Goal: Go to known website: Access a specific website the user already knows

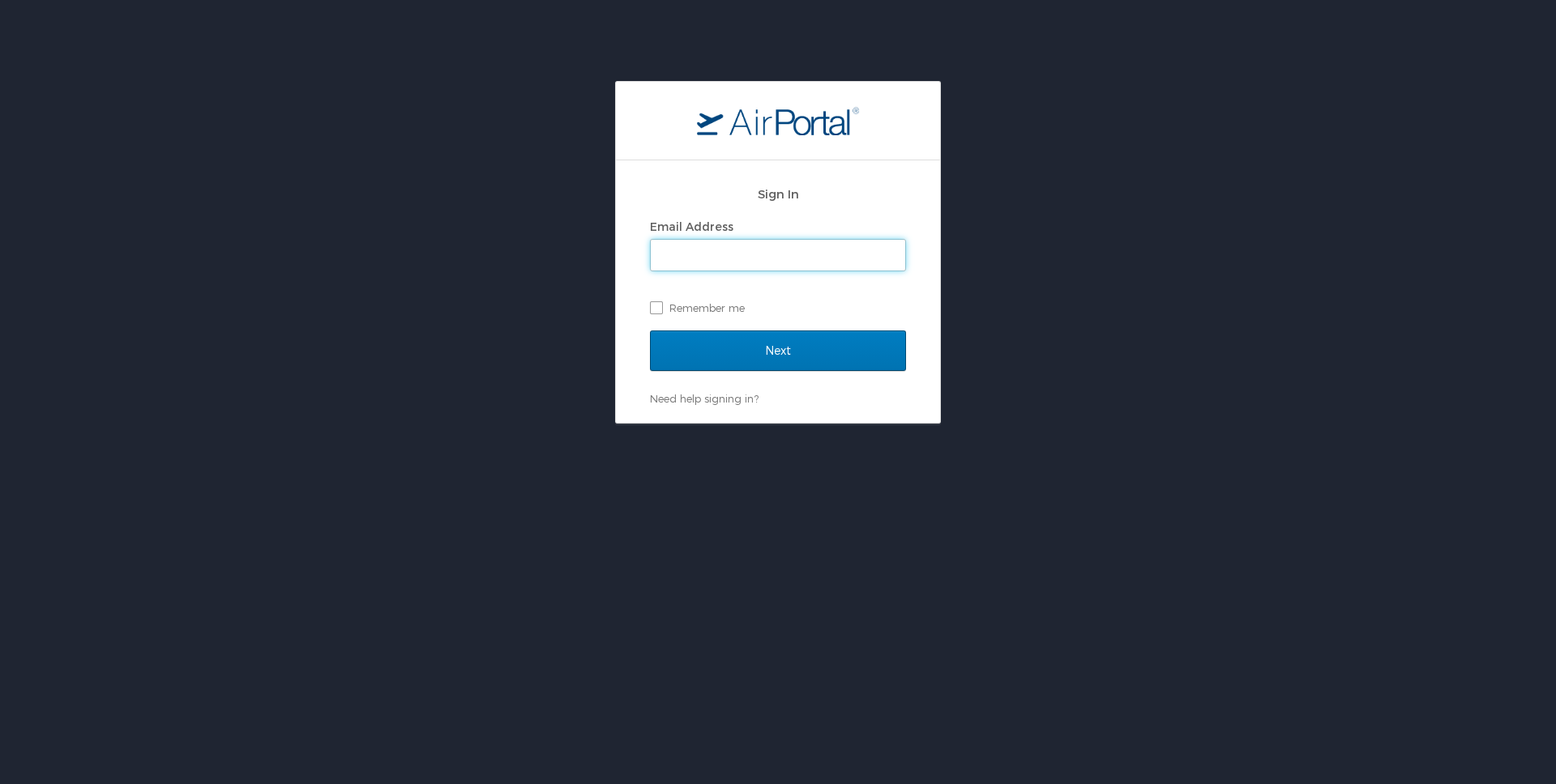
type input "[EMAIL_ADDRESS][DOMAIN_NAME]"
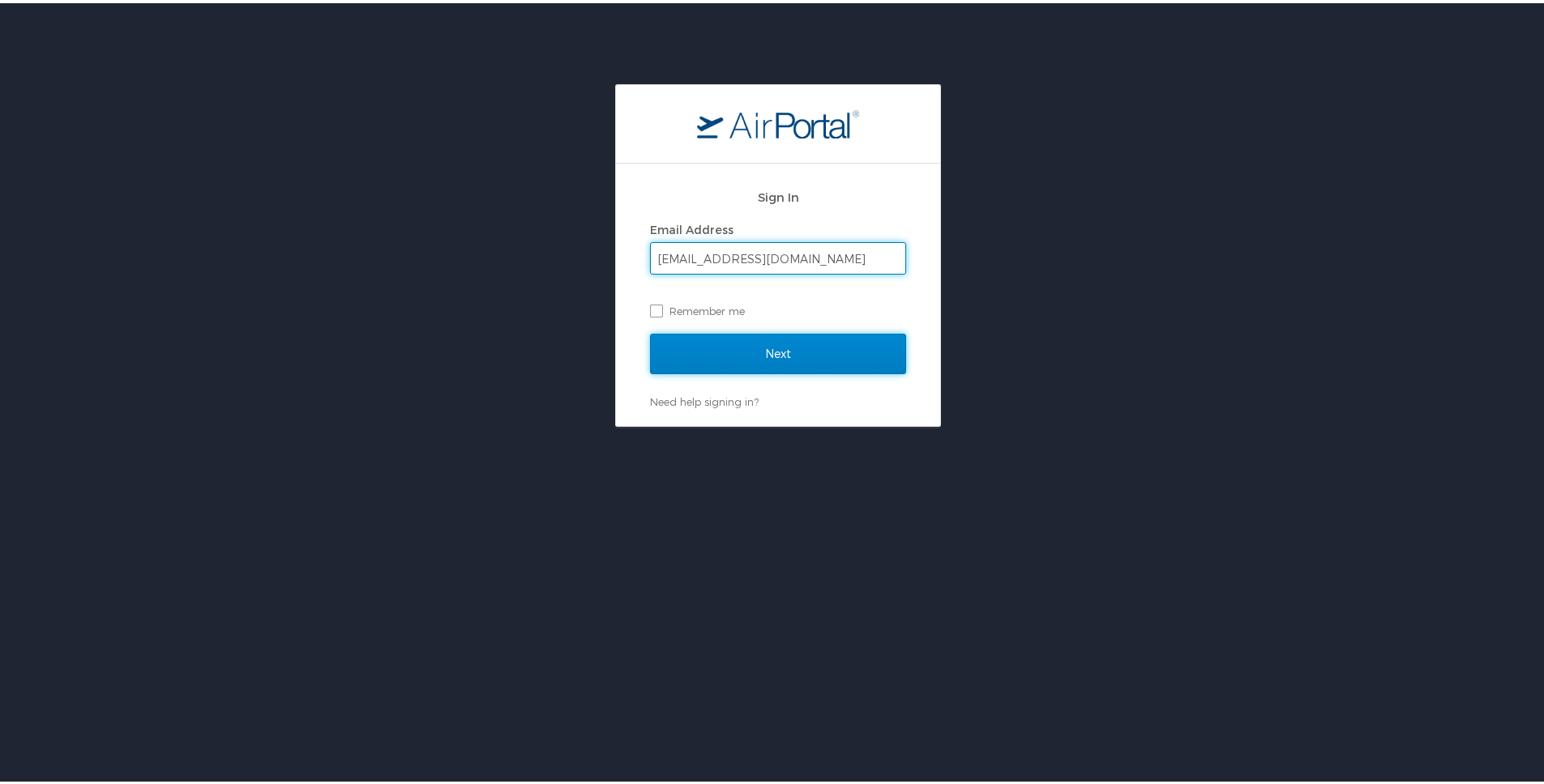
click at [749, 357] on input "Next" at bounding box center [778, 350] width 256 height 40
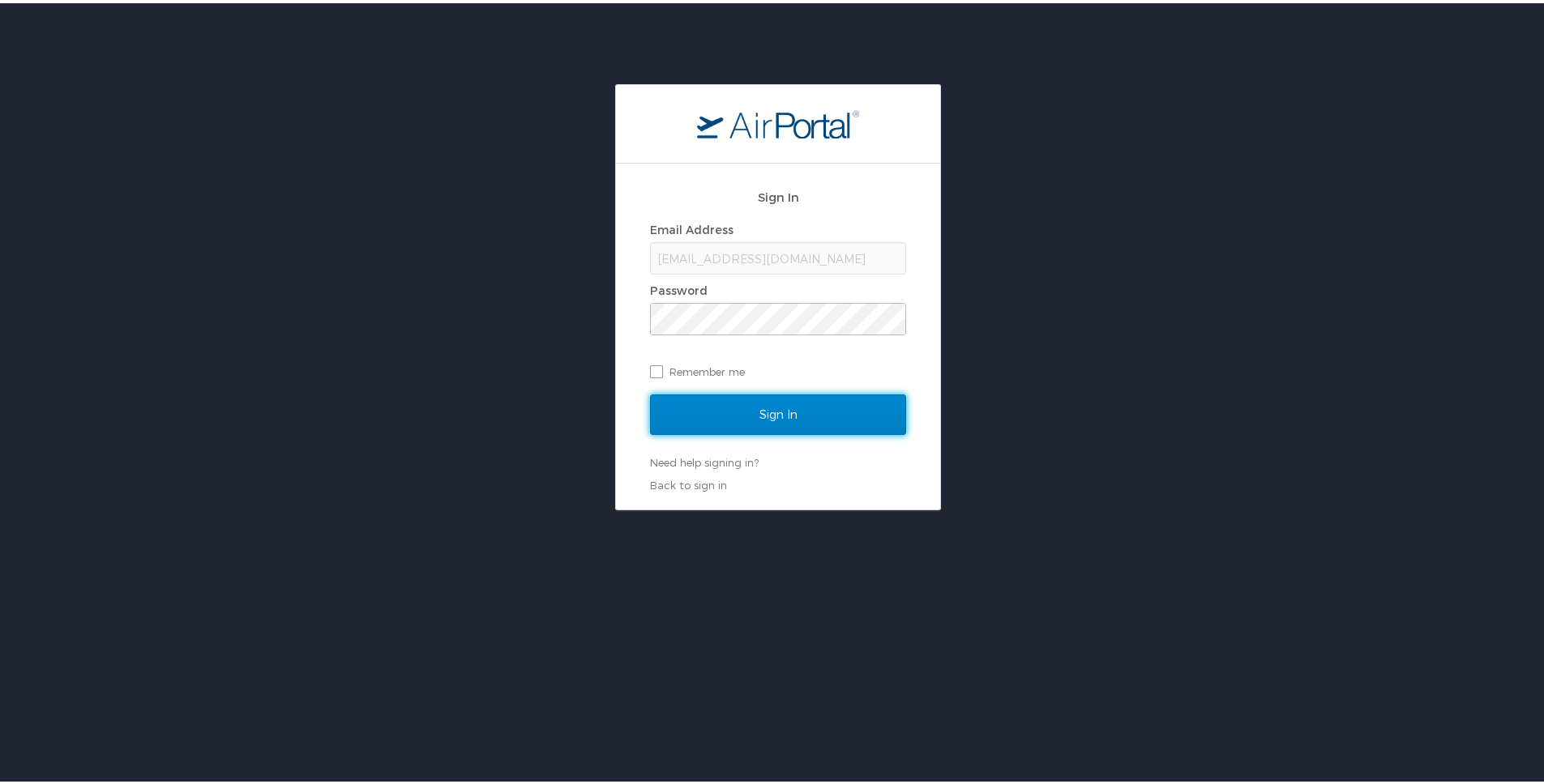
click at [755, 402] on input "Sign In" at bounding box center [778, 412] width 256 height 40
